Goal: Information Seeking & Learning: Learn about a topic

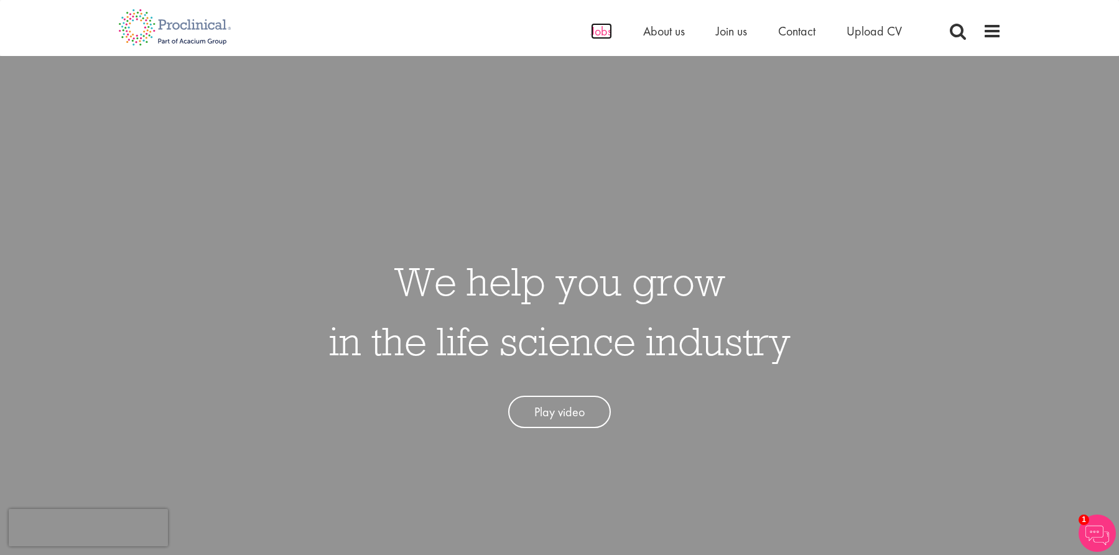
click at [603, 32] on span "Jobs" at bounding box center [601, 31] width 21 height 16
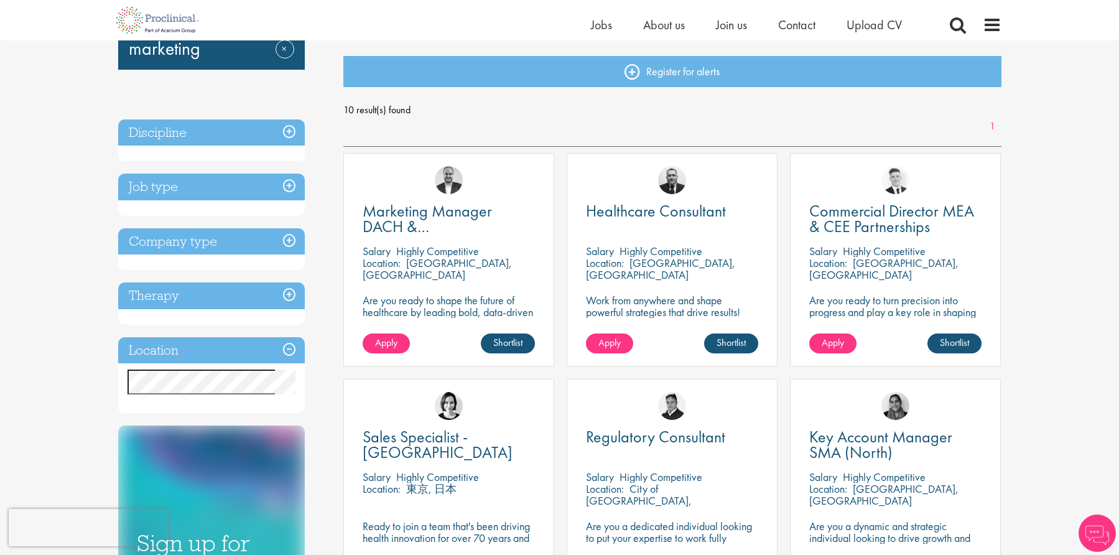
scroll to position [124, 0]
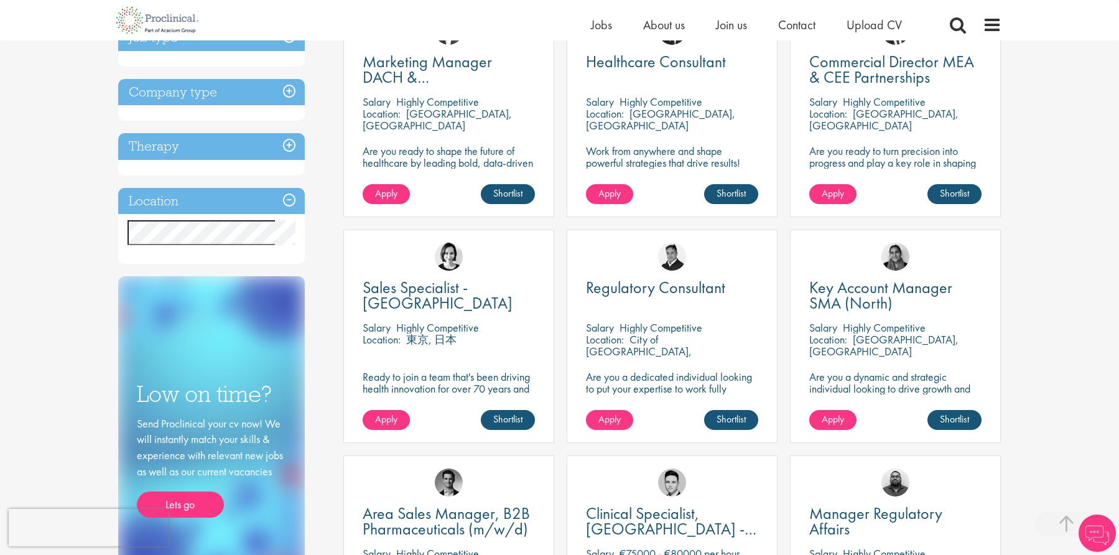
scroll to position [311, 0]
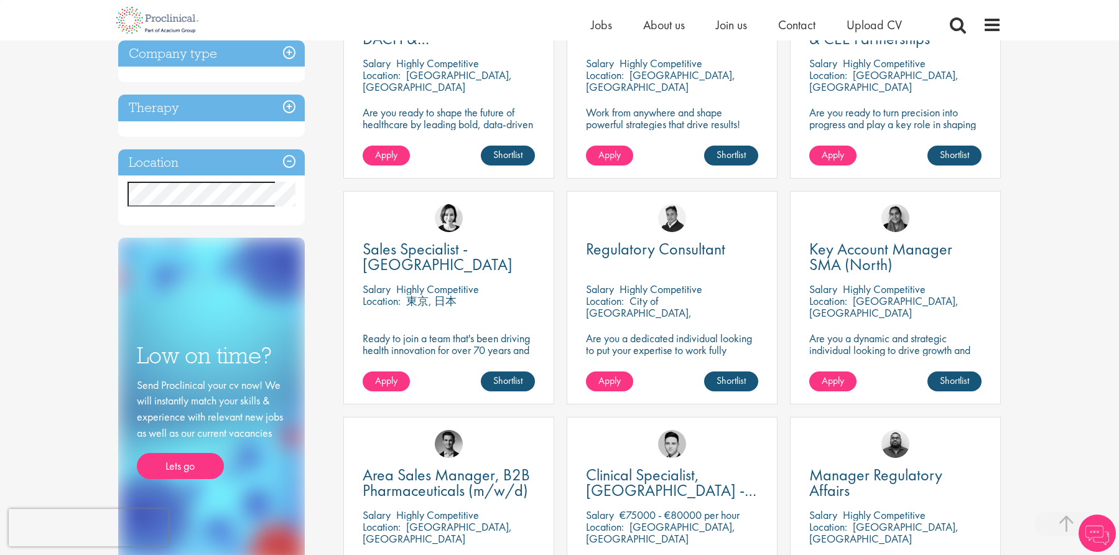
click at [291, 160] on h3 "Location" at bounding box center [211, 162] width 187 height 27
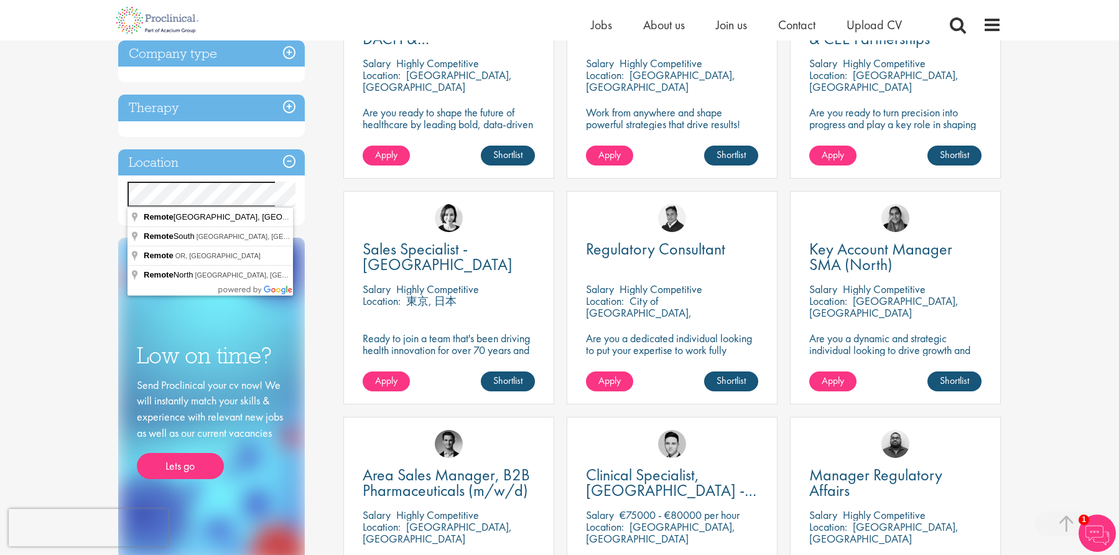
click at [95, 226] on div "You are here: Home > Job search Keyword: marketing Remove Discipline Business D…" at bounding box center [559, 496] width 1119 height 1615
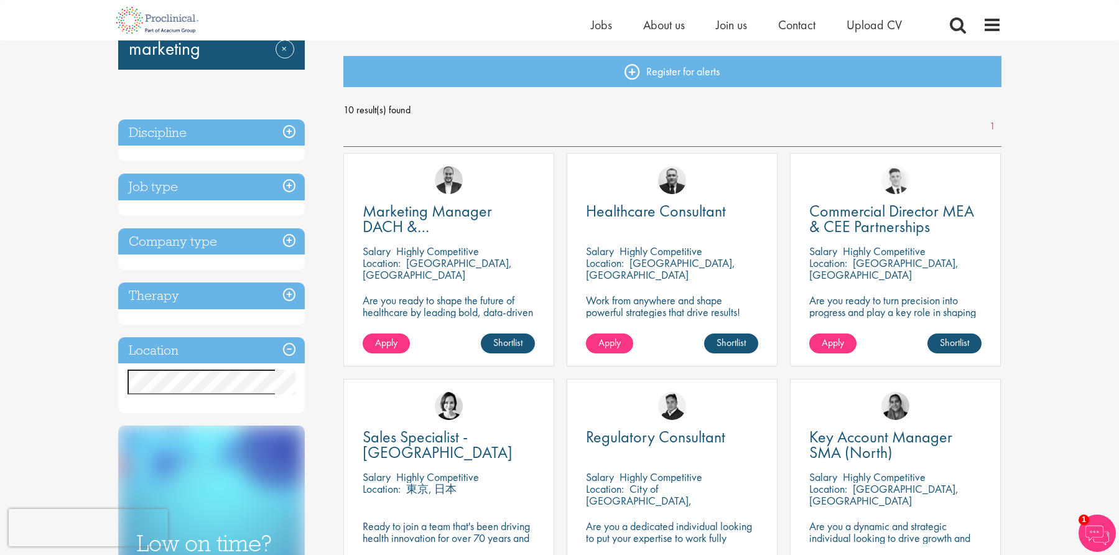
scroll to position [124, 0]
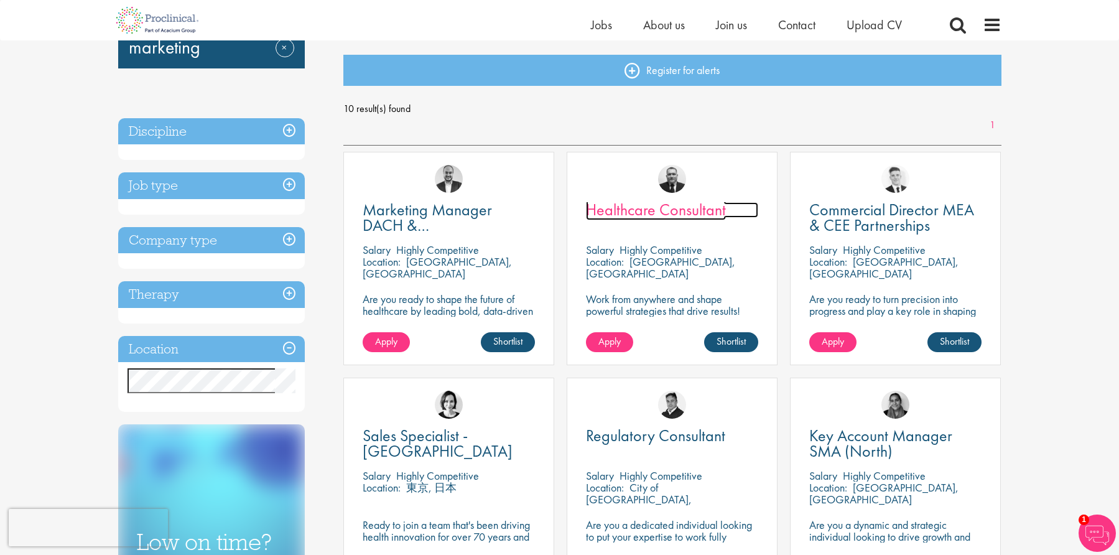
click at [661, 208] on span "Healthcare Consultant" at bounding box center [656, 209] width 140 height 21
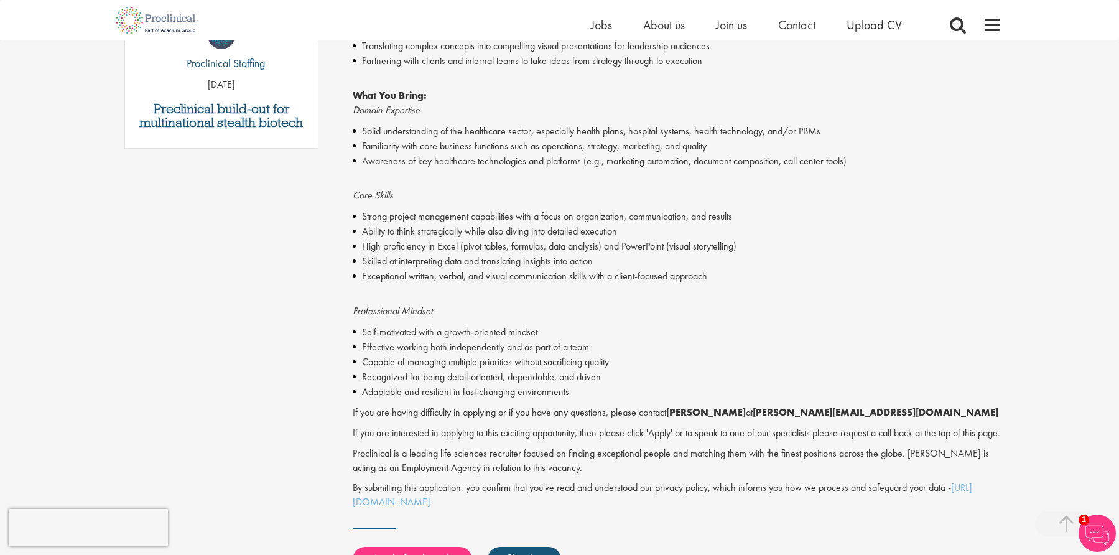
scroll to position [560, 0]
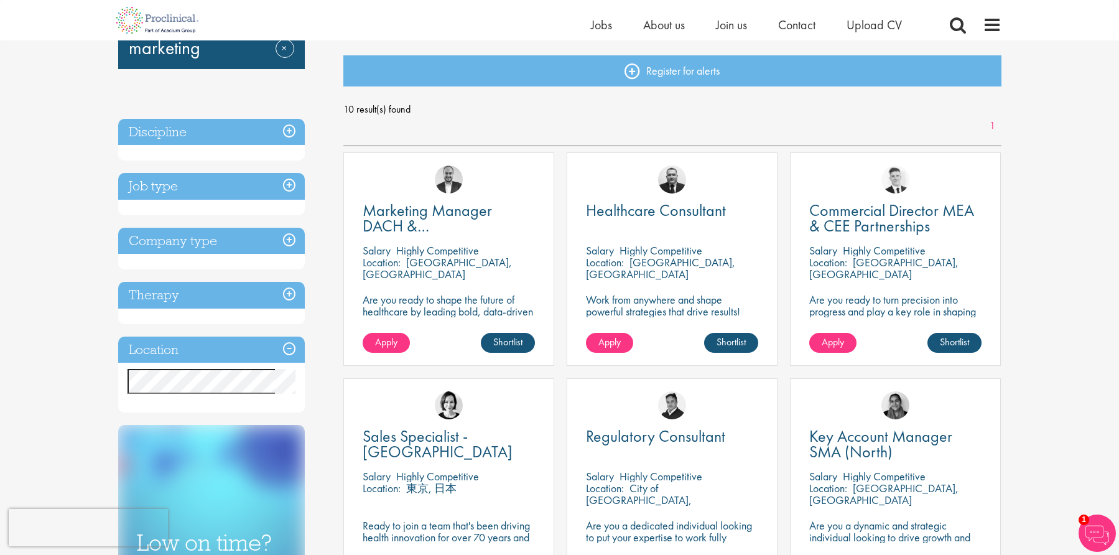
scroll to position [124, 0]
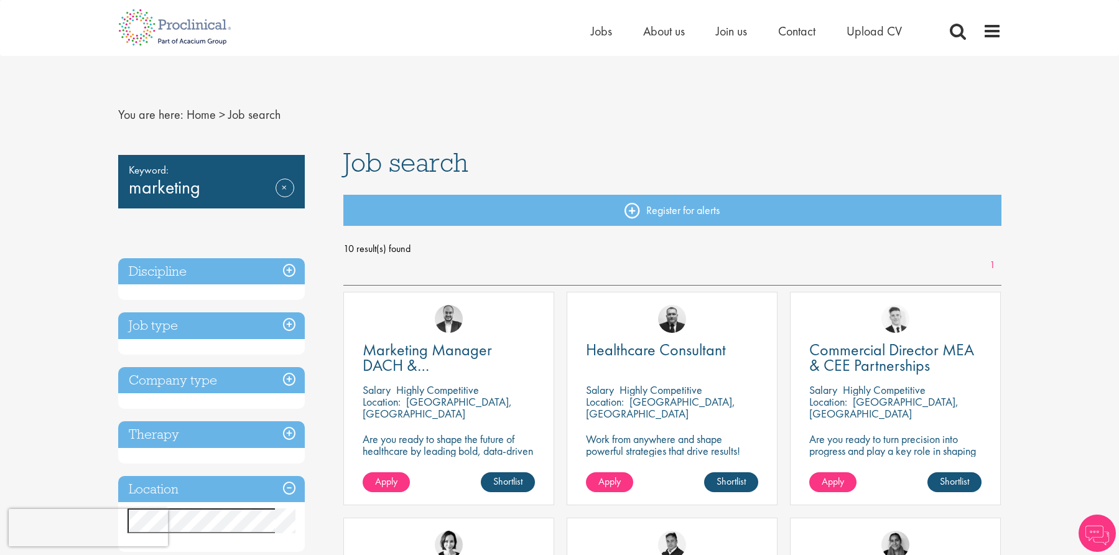
click at [177, 327] on h3 "Job type" at bounding box center [211, 325] width 187 height 27
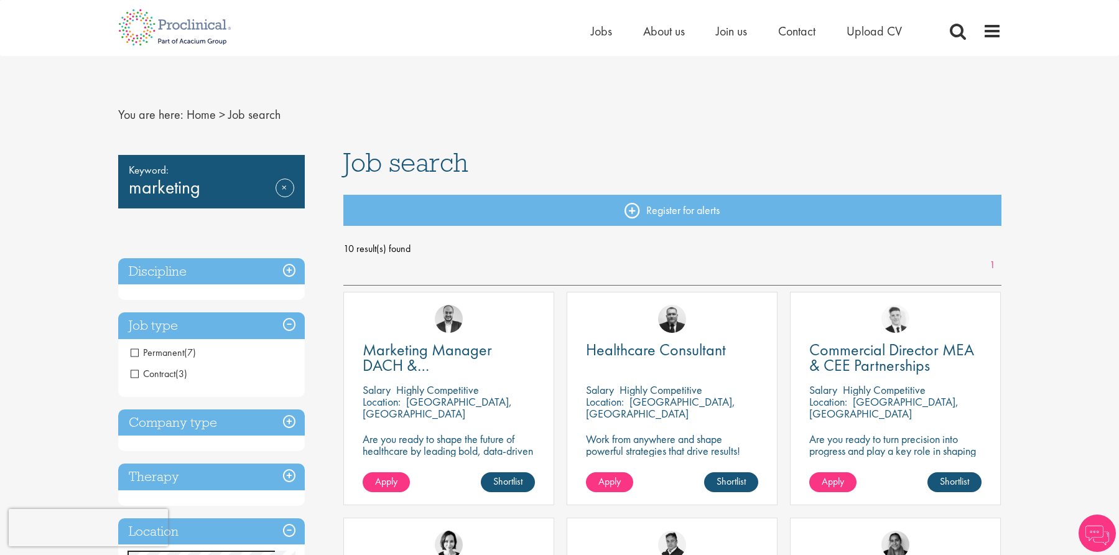
click at [167, 373] on span "Contract" at bounding box center [153, 373] width 45 height 13
click at [132, 373] on span "Contract" at bounding box center [153, 373] width 45 height 13
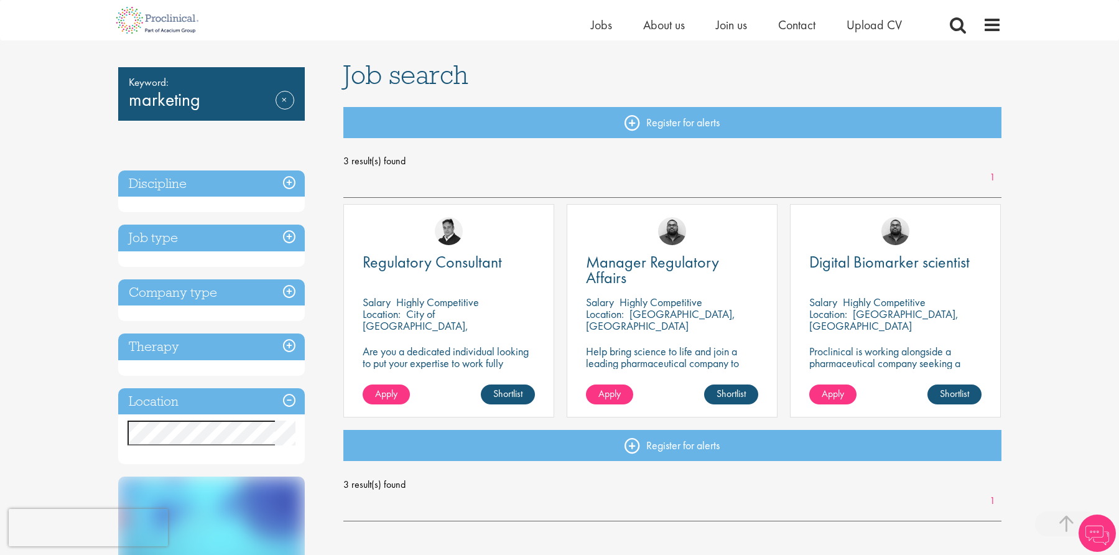
scroll to position [373, 0]
